Goal: Find specific page/section

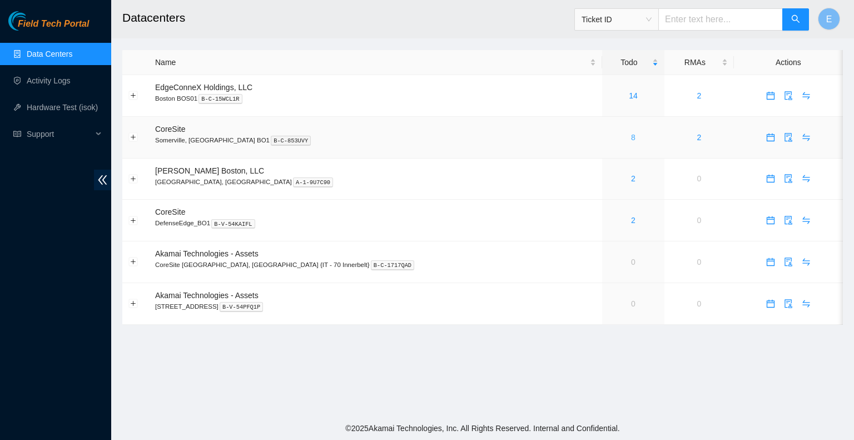
click at [631, 137] on link "8" at bounding box center [633, 137] width 4 height 9
